Goal: Task Accomplishment & Management: Complete application form

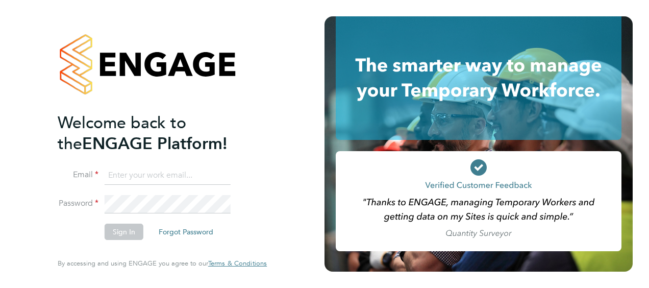
type input "ed.murray@vistry.co.uk"
click at [112, 228] on button "Sign In" at bounding box center [124, 232] width 39 height 16
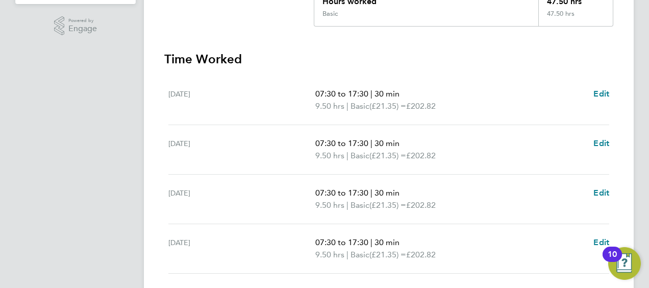
scroll to position [250, 0]
click at [604, 90] on span "Edit" at bounding box center [601, 94] width 16 height 10
select select "30"
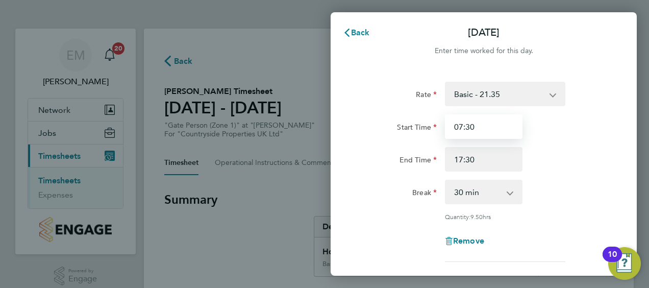
click at [483, 131] on input "07:30" at bounding box center [484, 126] width 78 height 24
type input "0"
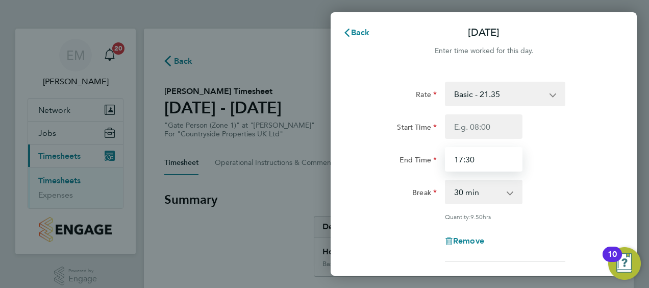
click at [486, 159] on input "17:30" at bounding box center [484, 159] width 78 height 24
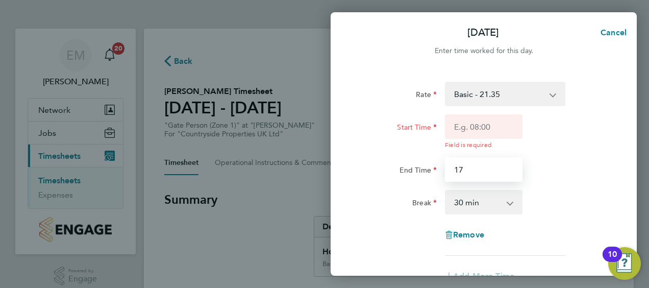
type input "1"
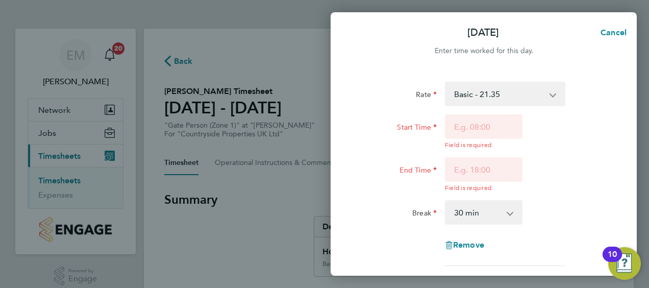
click at [545, 187] on div "Rate Basic - 21.35 Start Time Field is required. End Time Field is required. Br…" at bounding box center [483, 174] width 249 height 184
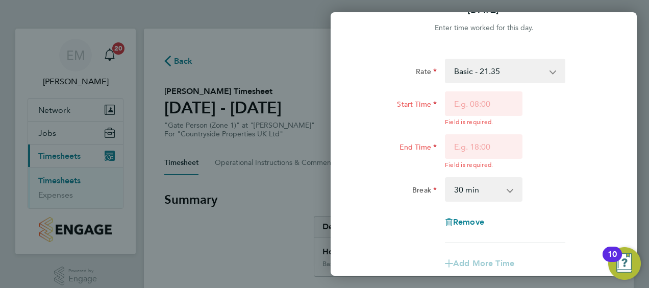
scroll to position [23, 0]
click at [465, 227] on div "Remove" at bounding box center [484, 221] width 86 height 24
click at [465, 220] on span "Remove" at bounding box center [468, 221] width 31 height 10
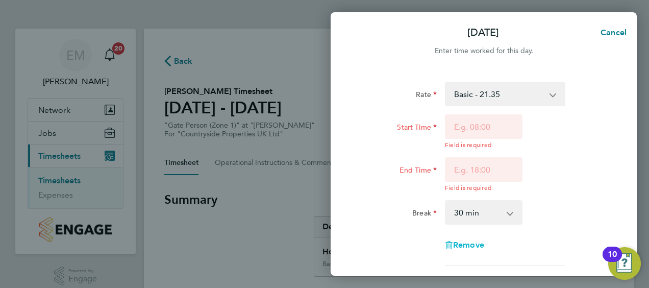
select select "null"
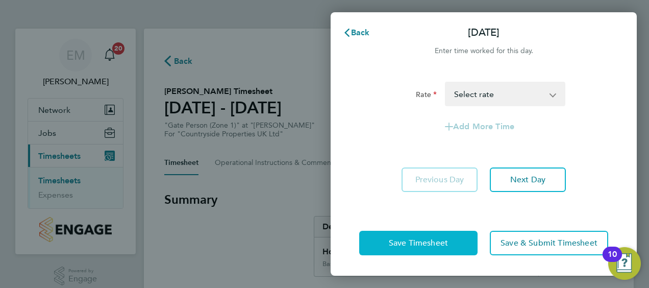
click at [448, 236] on button "Save Timesheet" at bounding box center [418, 243] width 118 height 24
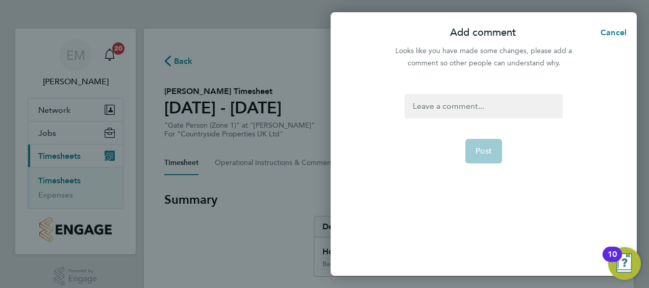
click at [500, 107] on div at bounding box center [484, 106] width 158 height 24
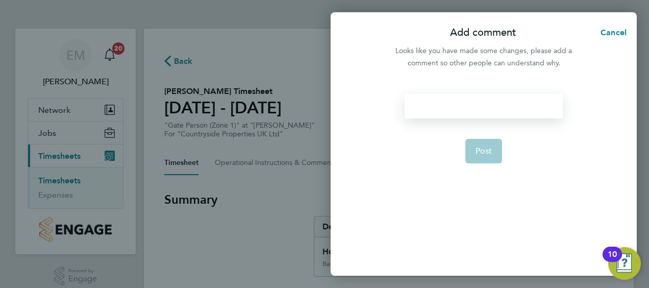
click at [500, 107] on div at bounding box center [484, 106] width 158 height 24
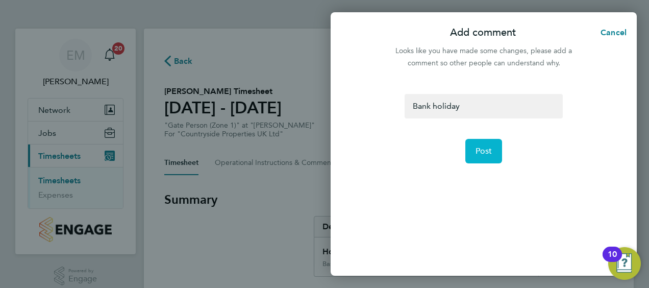
click at [483, 148] on span "Post" at bounding box center [484, 151] width 17 height 10
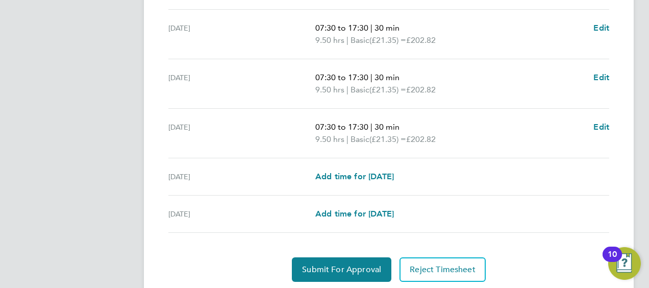
scroll to position [435, 0]
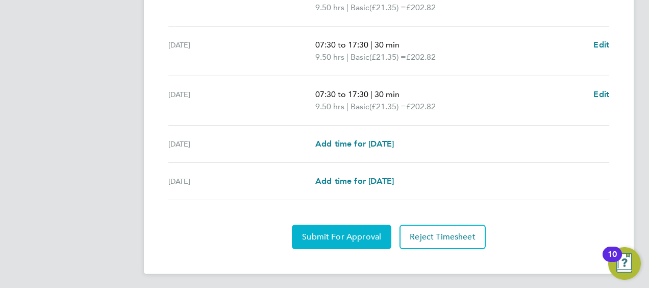
click at [358, 232] on span "Submit For Approval" at bounding box center [341, 237] width 79 height 10
click at [353, 225] on button "Approve Timesheet" at bounding box center [341, 237] width 95 height 24
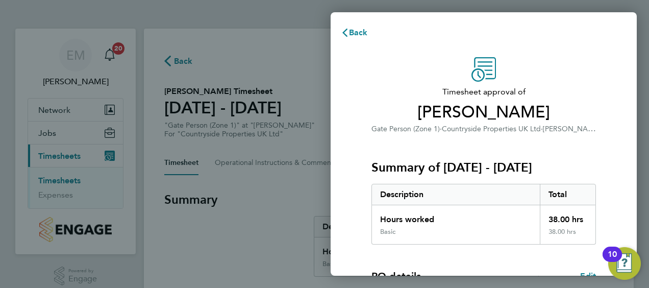
scroll to position [200, 0]
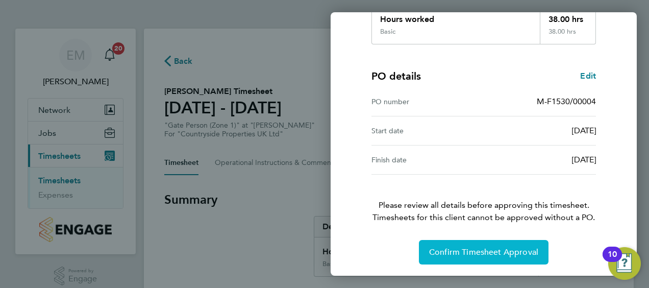
click at [517, 247] on span "Confirm Timesheet Approval" at bounding box center [483, 252] width 109 height 10
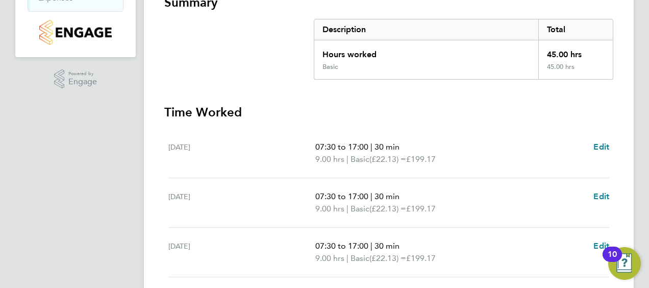
scroll to position [204, 0]
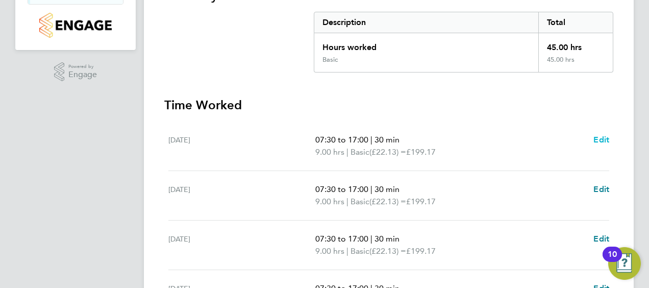
click at [598, 138] on span "Edit" at bounding box center [601, 140] width 16 height 10
select select "30"
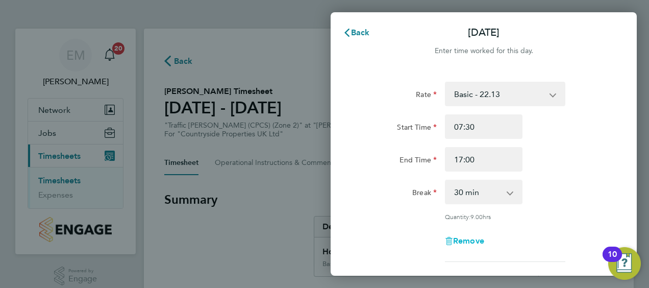
click at [469, 242] on span "Remove" at bounding box center [468, 241] width 31 height 10
select select "null"
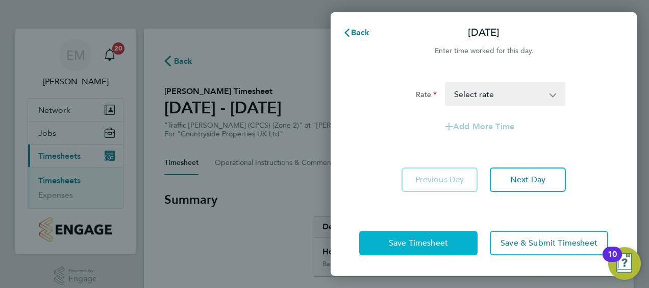
click at [469, 242] on button "Save Timesheet" at bounding box center [418, 243] width 118 height 24
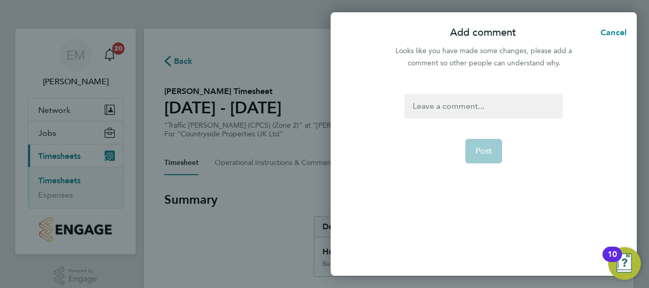
click at [466, 113] on div at bounding box center [484, 106] width 158 height 24
click at [478, 145] on button "Post" at bounding box center [483, 151] width 37 height 24
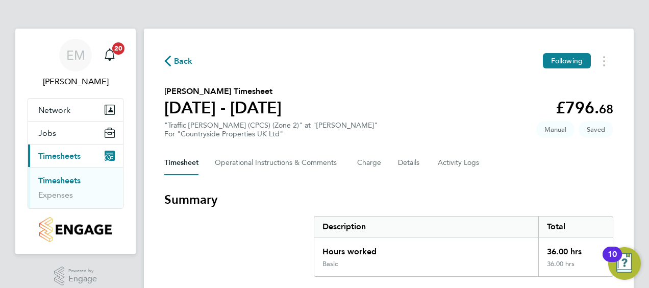
scroll to position [435, 0]
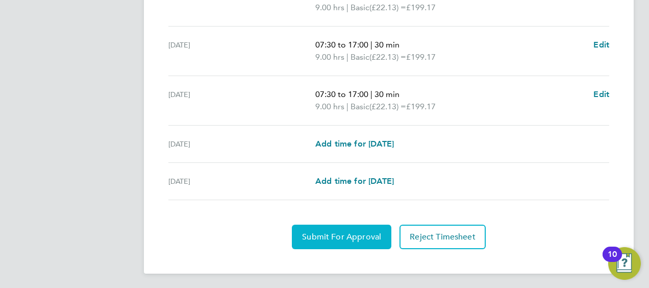
click at [333, 241] on button "Submit For Approval" at bounding box center [342, 237] width 100 height 24
click at [331, 237] on span "Approve Timesheet" at bounding box center [341, 237] width 75 height 10
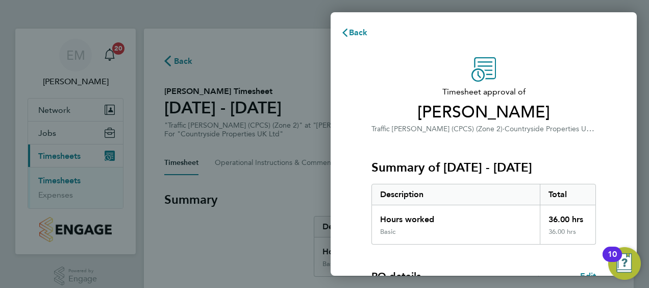
scroll to position [171, 0]
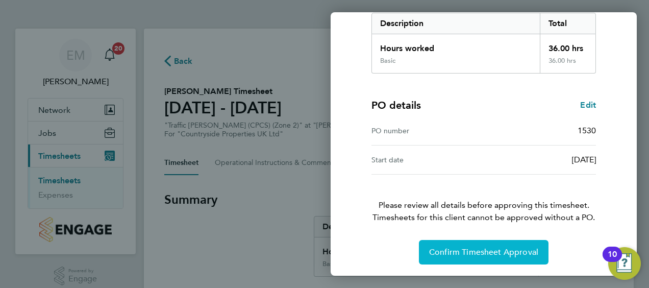
click at [531, 250] on span "Confirm Timesheet Approval" at bounding box center [483, 252] width 109 height 10
